Goal: Task Accomplishment & Management: Complete application form

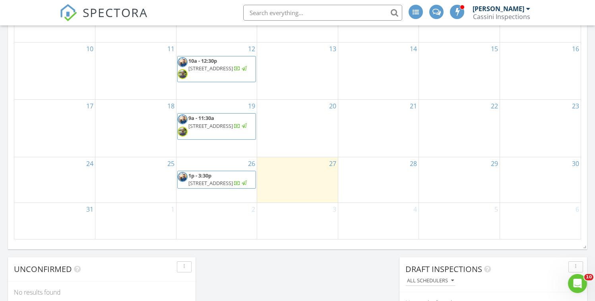
click at [380, 177] on div "28" at bounding box center [378, 179] width 81 height 45
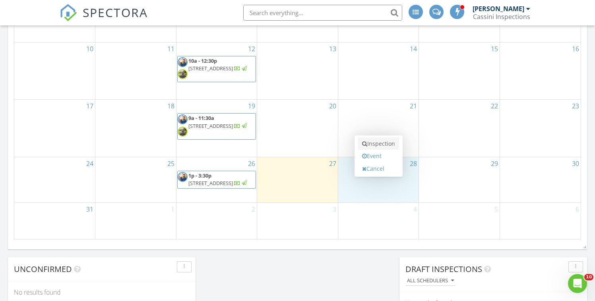
click at [381, 142] on link "Inspection" at bounding box center [378, 144] width 41 height 13
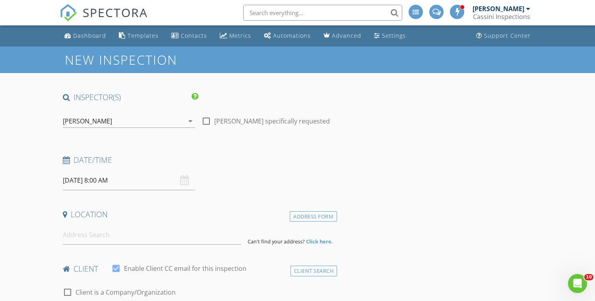
click at [140, 125] on div "[PERSON_NAME]" at bounding box center [123, 121] width 121 height 13
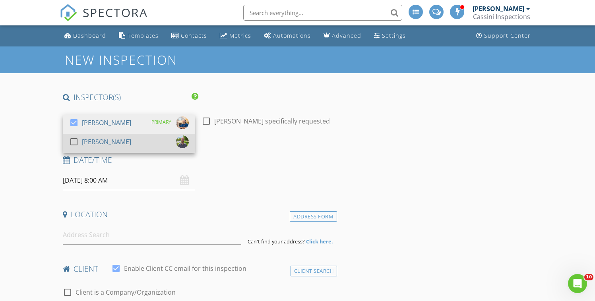
click at [82, 143] on div "check_box_outline_blank" at bounding box center [75, 142] width 13 height 10
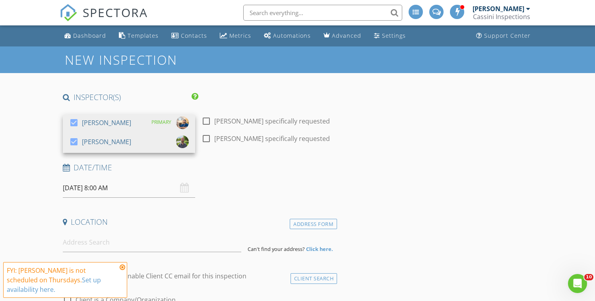
click at [103, 190] on input "08/28/2025 8:00 AM" at bounding box center [129, 188] width 132 height 19
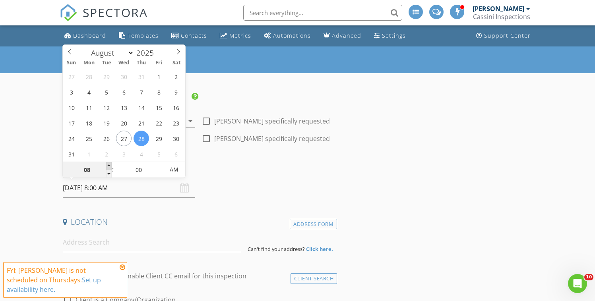
type input "09"
type input "08/28/2025 9:00 AM"
click at [109, 167] on span at bounding box center [109, 166] width 6 height 8
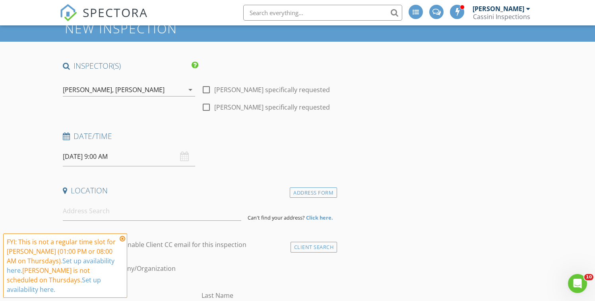
scroll to position [32, 0]
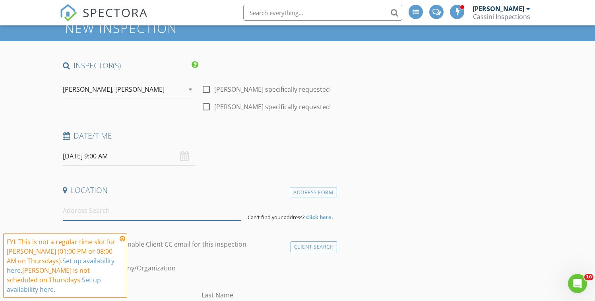
click at [76, 215] on input at bounding box center [152, 210] width 179 height 19
paste input "11321 W 77th Terrace, Overland Park, KS 66214"
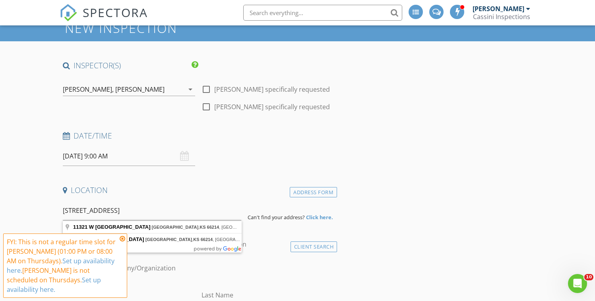
click at [124, 239] on icon at bounding box center [123, 239] width 6 height 6
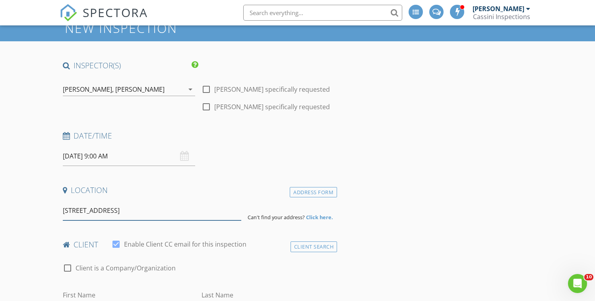
click at [177, 210] on input "11321 W 77th Terrace, Overland Park, KS 66214" at bounding box center [152, 210] width 179 height 19
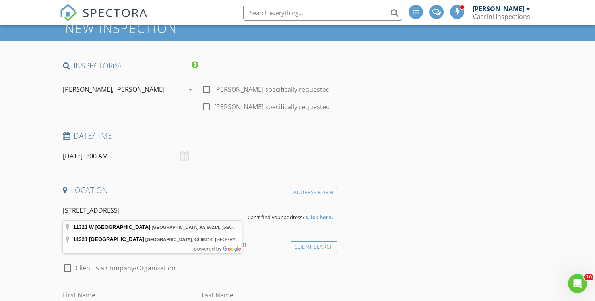
type input "11321 W 77th Terrace, Overland Park, KS 66214, USA"
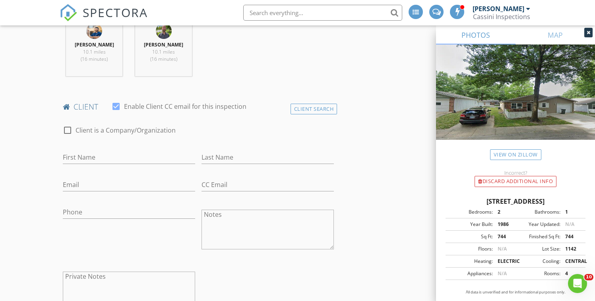
scroll to position [334, 0]
click at [106, 163] on div "First Name" at bounding box center [129, 160] width 132 height 21
click at [106, 162] on input "First Name" at bounding box center [129, 156] width 132 height 13
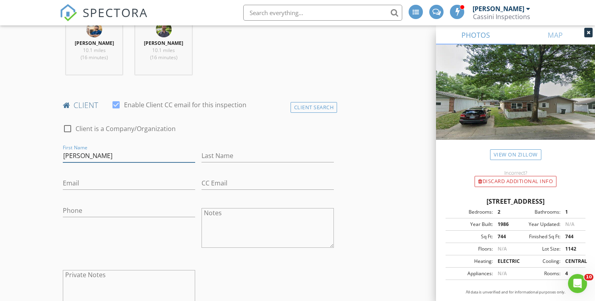
type input "Michael"
type input "Webb"
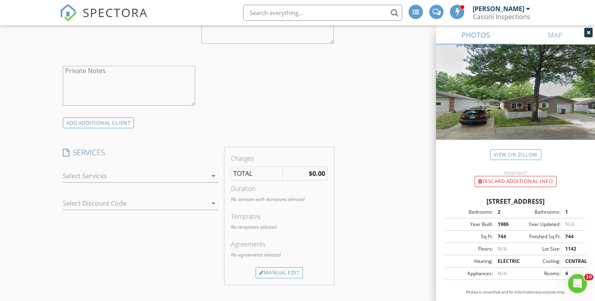
click at [127, 174] on div at bounding box center [135, 176] width 145 height 13
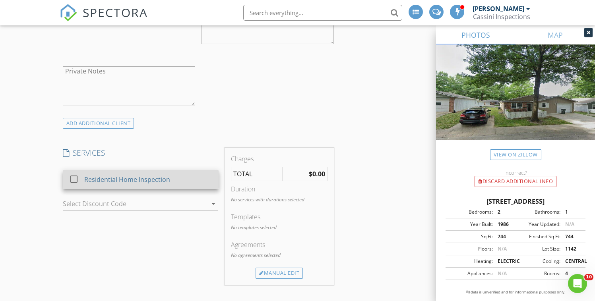
click at [115, 183] on div "Residential Home Inspection" at bounding box center [127, 180] width 86 height 10
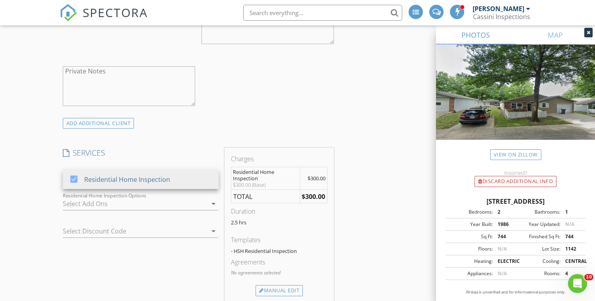
click at [217, 156] on h4 "SERVICES" at bounding box center [141, 153] width 156 height 10
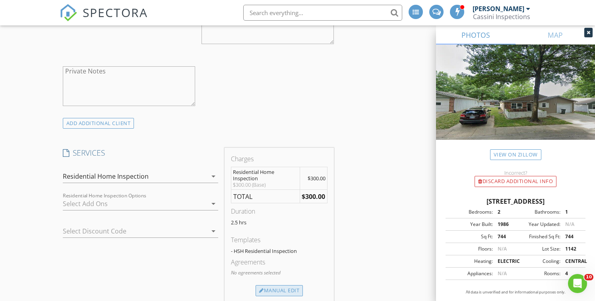
click at [274, 288] on div "Manual Edit" at bounding box center [279, 291] width 47 height 11
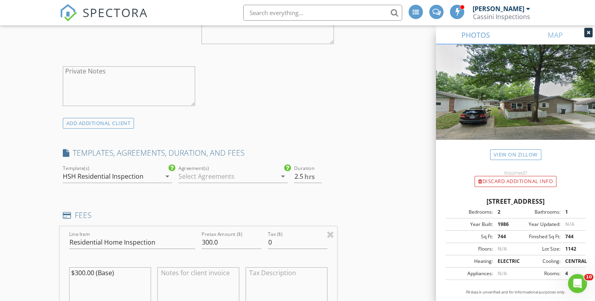
click at [153, 176] on div "HSH Residential Inspection" at bounding box center [112, 176] width 98 height 13
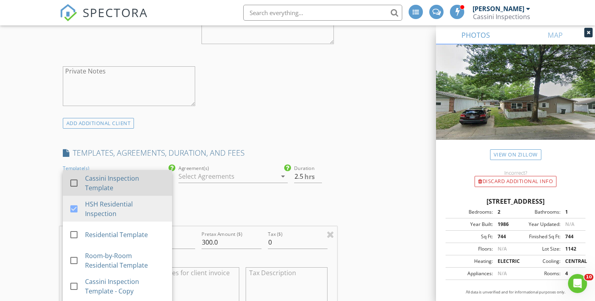
click at [116, 184] on div "Cassini Inspection Template" at bounding box center [125, 183] width 81 height 19
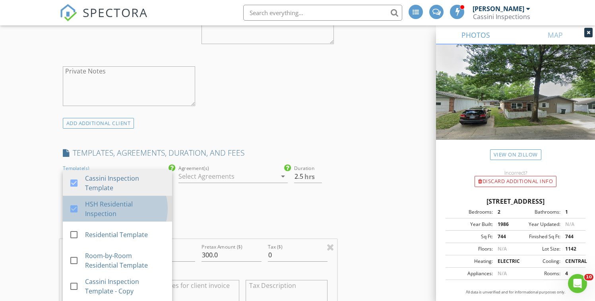
click at [101, 208] on div "HSH Residential Inspection" at bounding box center [125, 209] width 81 height 19
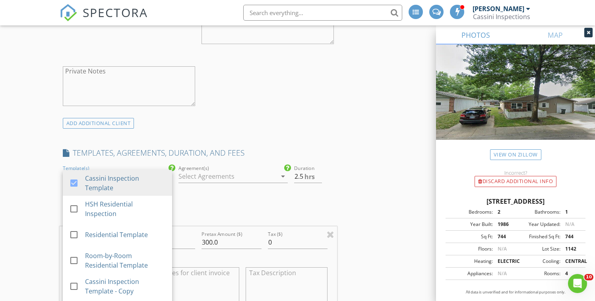
click at [208, 194] on div "INSPECTOR(S) check_box Matt Bergman PRIMARY check_box Jay Gilworth Matt Bergman…" at bounding box center [199, 267] width 278 height 1430
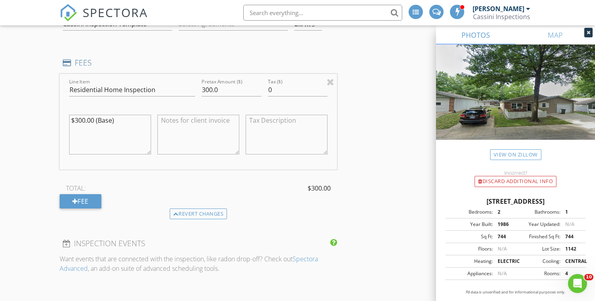
scroll to position [706, 0]
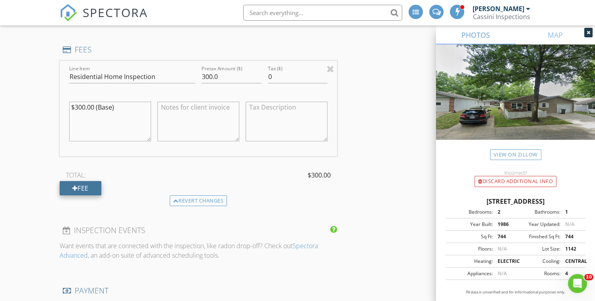
click at [94, 186] on div "Fee" at bounding box center [81, 188] width 42 height 14
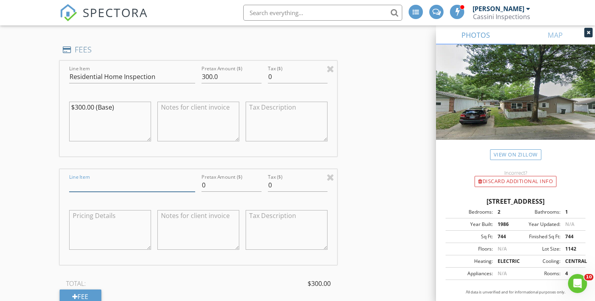
click at [105, 186] on input "Line Item" at bounding box center [132, 185] width 126 height 13
type input "Termite"
drag, startPoint x: 226, startPoint y: 187, endPoint x: 173, endPoint y: 187, distance: 52.9
click at [173, 187] on div "Line Item Termite Pretax Amount ($) 0 Tax ($) 0" at bounding box center [199, 217] width 278 height 96
type input "149.00"
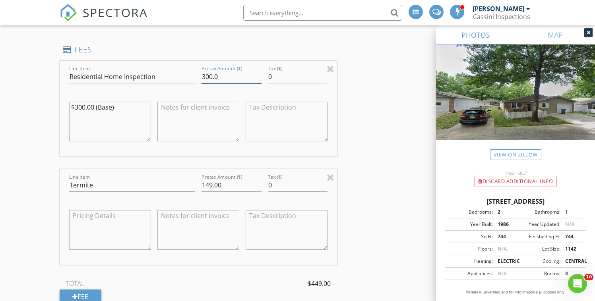
drag, startPoint x: 221, startPoint y: 75, endPoint x: 167, endPoint y: 73, distance: 54.1
click at [167, 74] on div "Line Item Residential Home Inspection Pretax Amount ($) 300.0 Tax ($) 0 $300.00…" at bounding box center [199, 109] width 278 height 96
type input "349.00"
click at [87, 107] on textarea "$300.00 (Base)" at bounding box center [110, 122] width 82 height 40
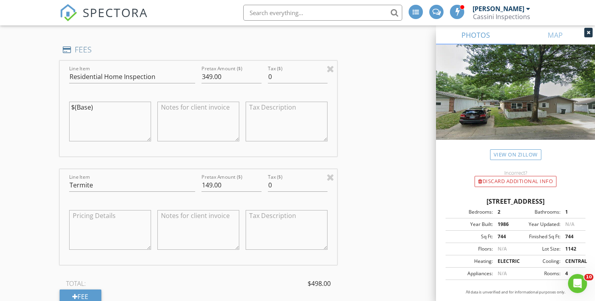
type textarea "(Base)"
drag, startPoint x: 101, startPoint y: 104, endPoint x: 44, endPoint y: 107, distance: 56.9
click at [44, 107] on div "New Inspection INSPECTOR(S) check_box Matt Bergman PRIMARY check_box Jay Gilwor…" at bounding box center [297, 165] width 595 height 1649
click at [368, 135] on div "INSPECTOR(S) check_box Matt Bergman PRIMARY check_box Jay Gilworth Matt Bergman…" at bounding box center [298, 178] width 476 height 1585
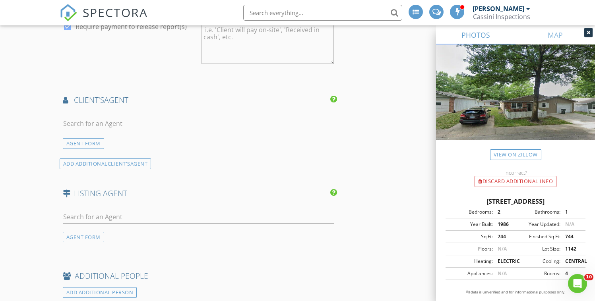
scroll to position [1105, 0]
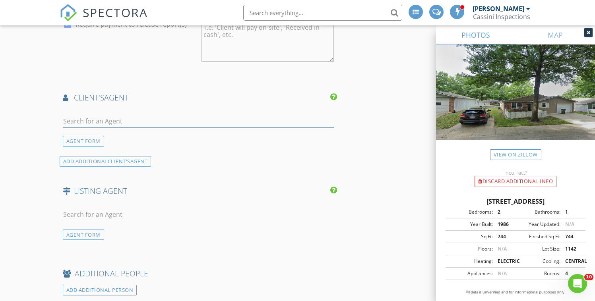
click at [167, 117] on input "text" at bounding box center [199, 121] width 272 height 13
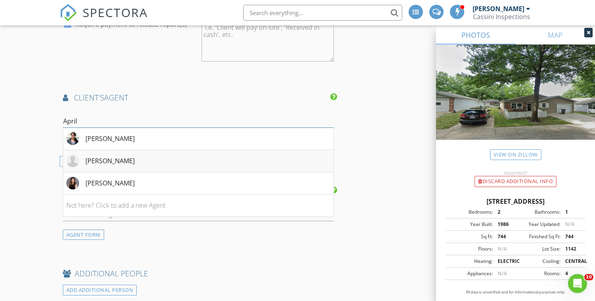
type input "April"
click at [114, 162] on div "April Erhart" at bounding box center [109, 161] width 49 height 10
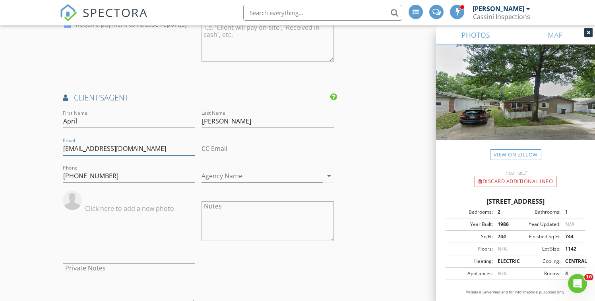
click at [111, 148] on input "aprilerhart@crownrealty.com" at bounding box center [129, 148] width 132 height 13
paste input "erhart2111@gmail"
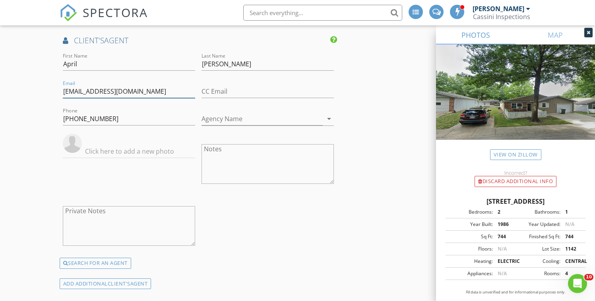
scroll to position [1168, 0]
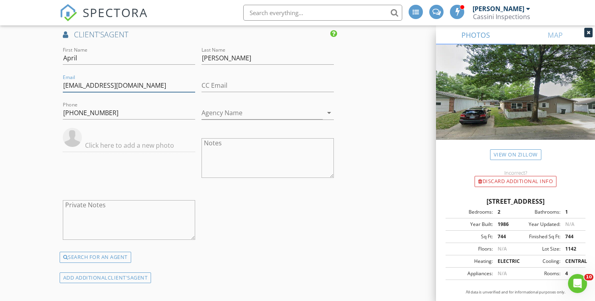
type input "aerhart2111@gmail.com"
click at [235, 115] on input "Agency Name" at bounding box center [262, 113] width 121 height 13
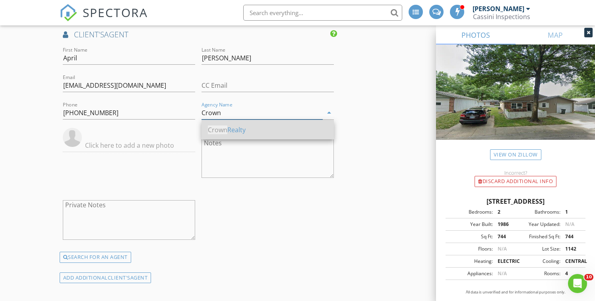
click at [233, 128] on div "Crown Realty" at bounding box center [268, 130] width 120 height 10
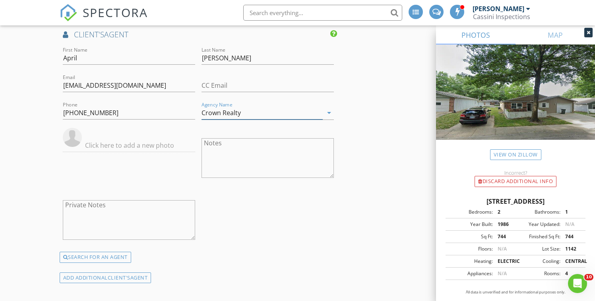
type input "Crown Realty"
click at [78, 135] on img at bounding box center [72, 137] width 19 height 19
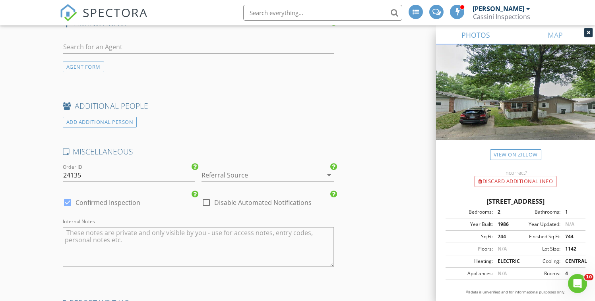
scroll to position [1475, 0]
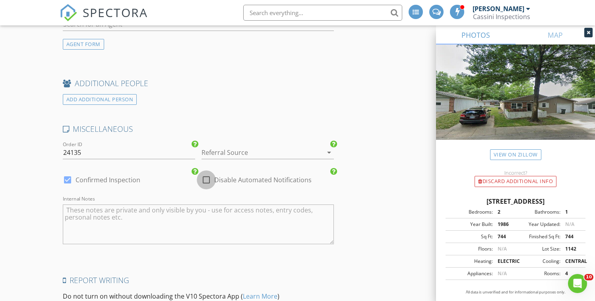
click at [205, 182] on div at bounding box center [207, 180] width 14 height 14
checkbox input "true"
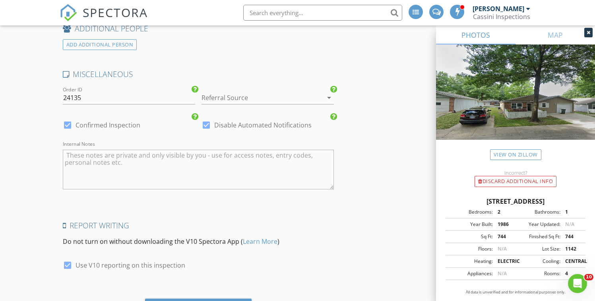
scroll to position [1574, 0]
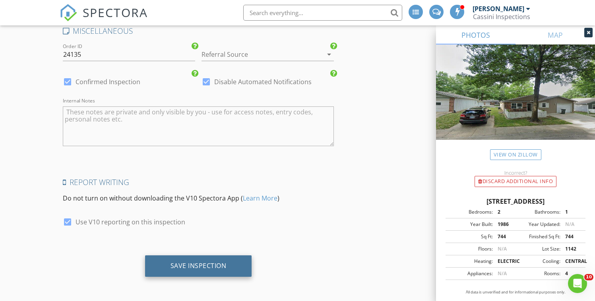
click at [193, 262] on div "Save Inspection" at bounding box center [199, 266] width 56 height 8
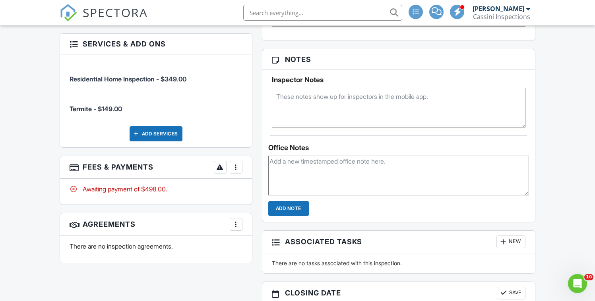
scroll to position [578, 0]
click at [238, 165] on div at bounding box center [236, 167] width 8 height 8
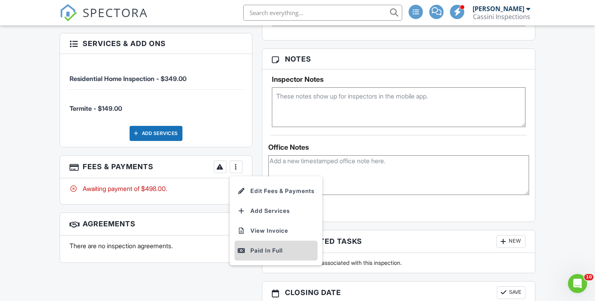
click at [262, 250] on div "Paid In Full" at bounding box center [276, 251] width 77 height 10
